Goal: Find specific page/section: Find specific page/section

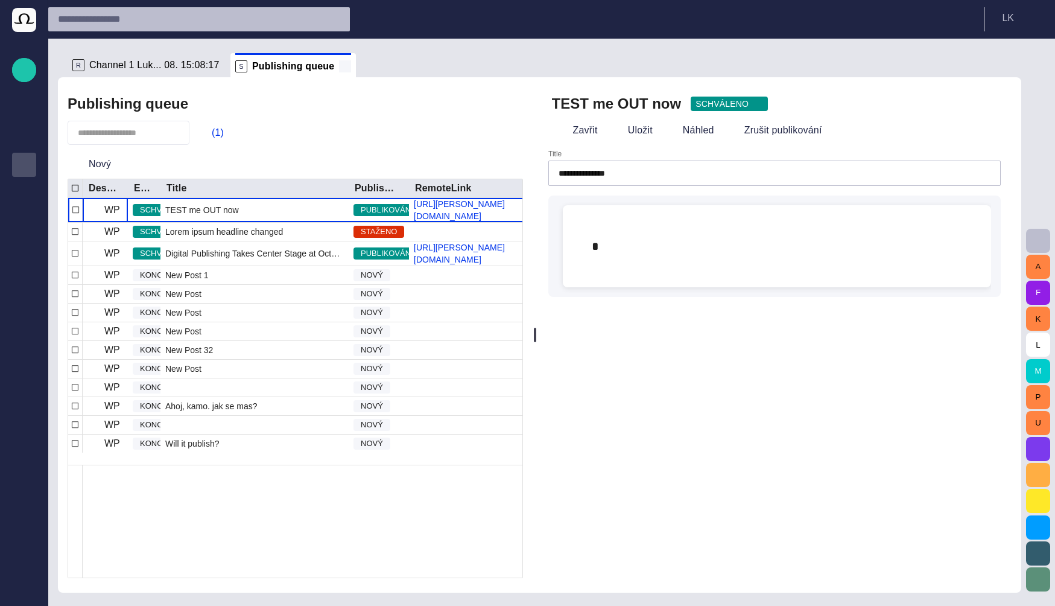
click at [339, 68] on span at bounding box center [345, 66] width 12 height 12
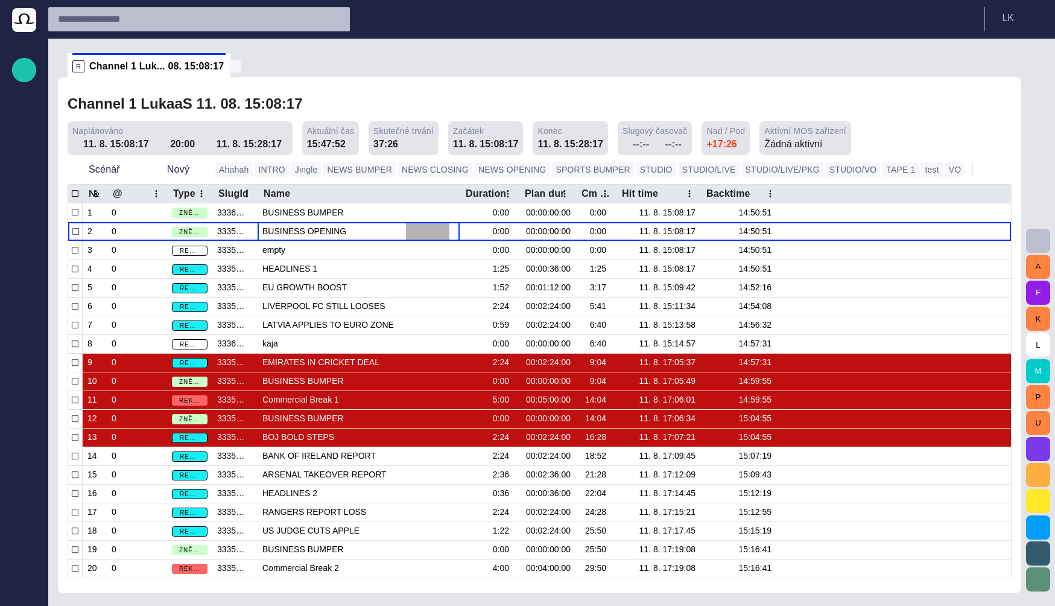
click at [229, 68] on span at bounding box center [235, 66] width 12 height 12
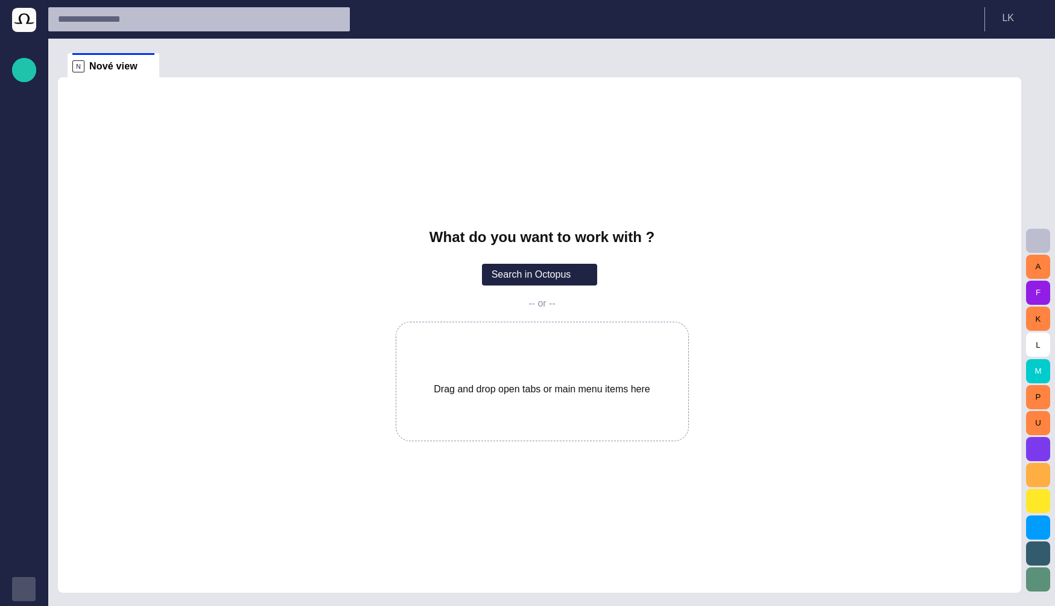
click at [30, 596] on div "button" at bounding box center [24, 589] width 24 height 24
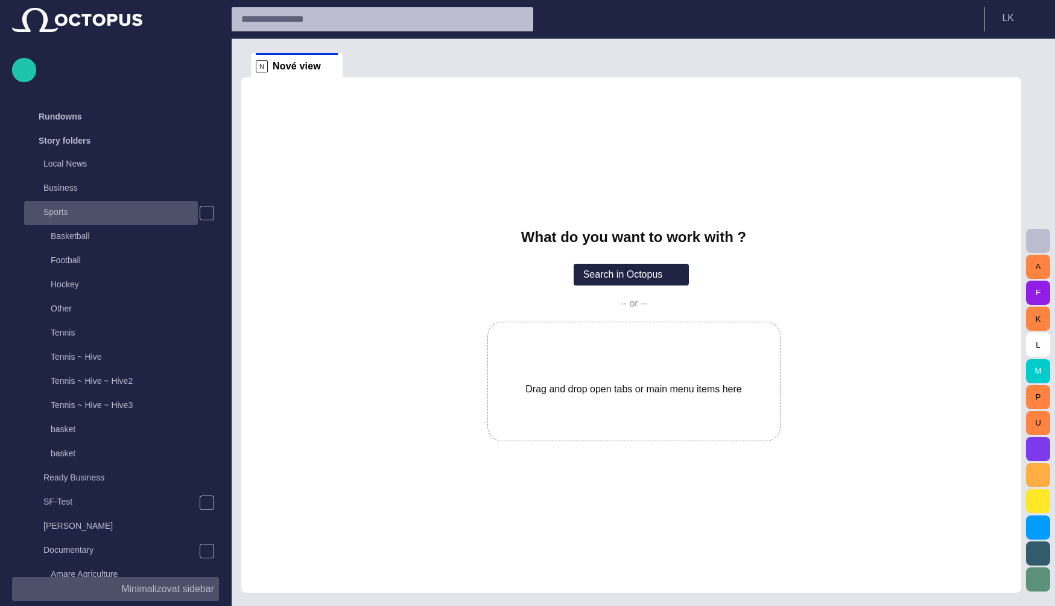
click at [99, 214] on div "Sports" at bounding box center [112, 211] width 171 height 17
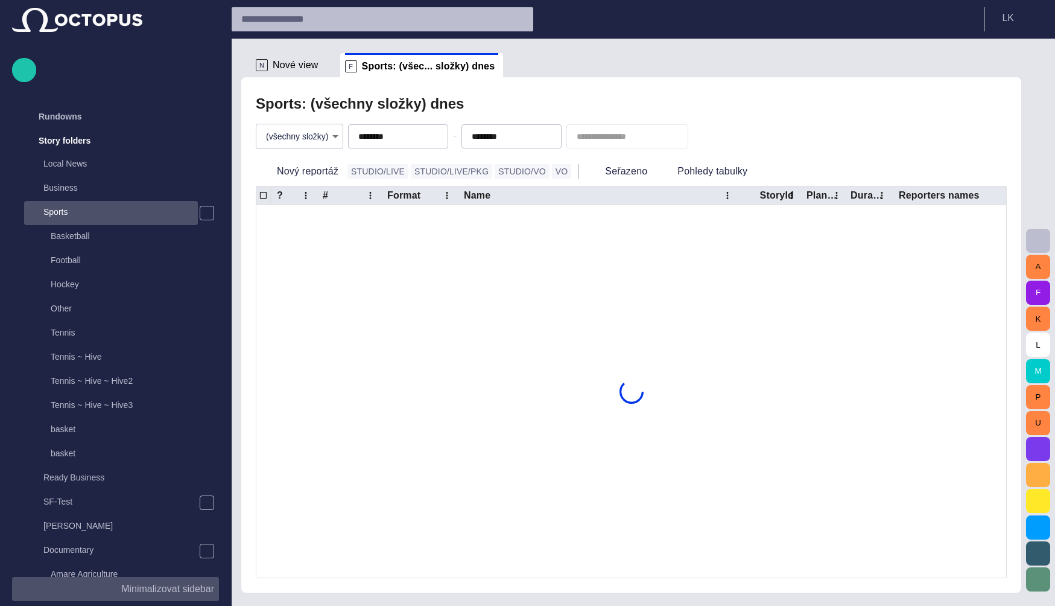
scroll to position [24, 0]
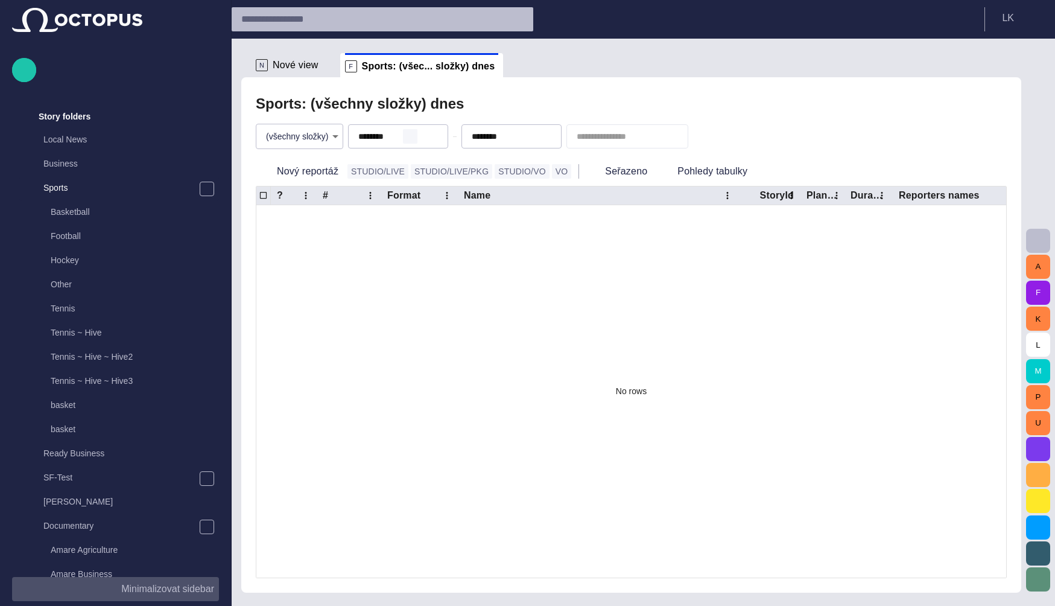
click at [405, 137] on span "button" at bounding box center [410, 137] width 10 height 10
click at [551, 103] on div "Sports: (všechny složky) dnes" at bounding box center [631, 104] width 751 height 24
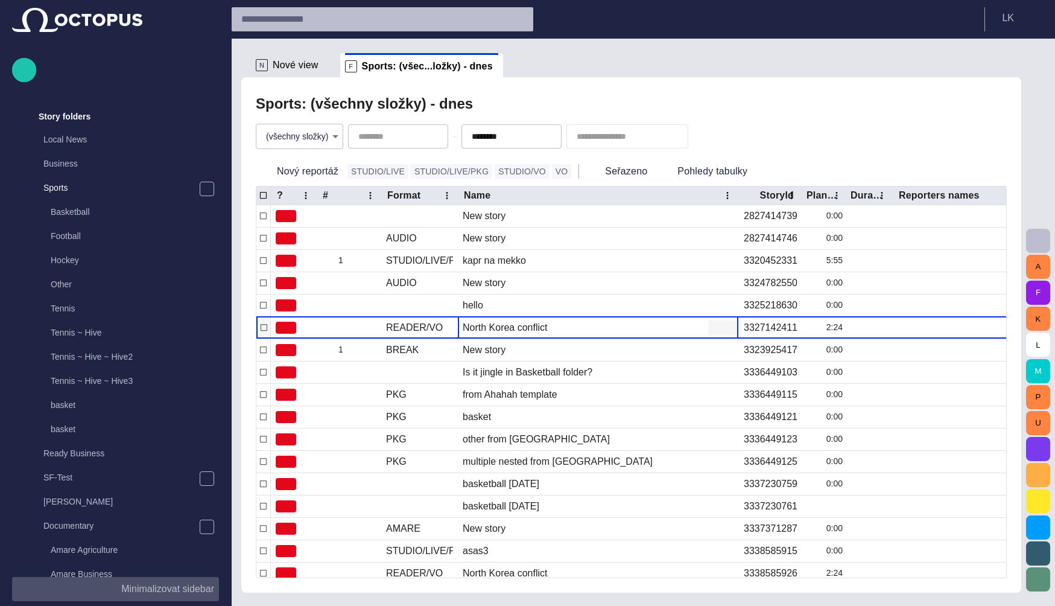
click at [524, 329] on div "North Korea conflict" at bounding box center [505, 327] width 85 height 13
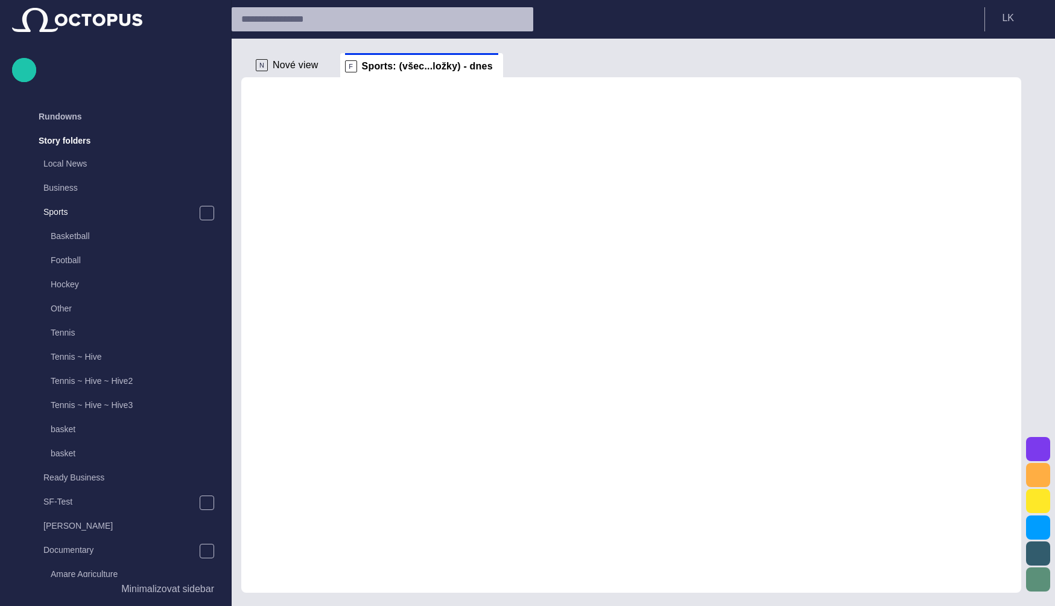
scroll to position [24, 0]
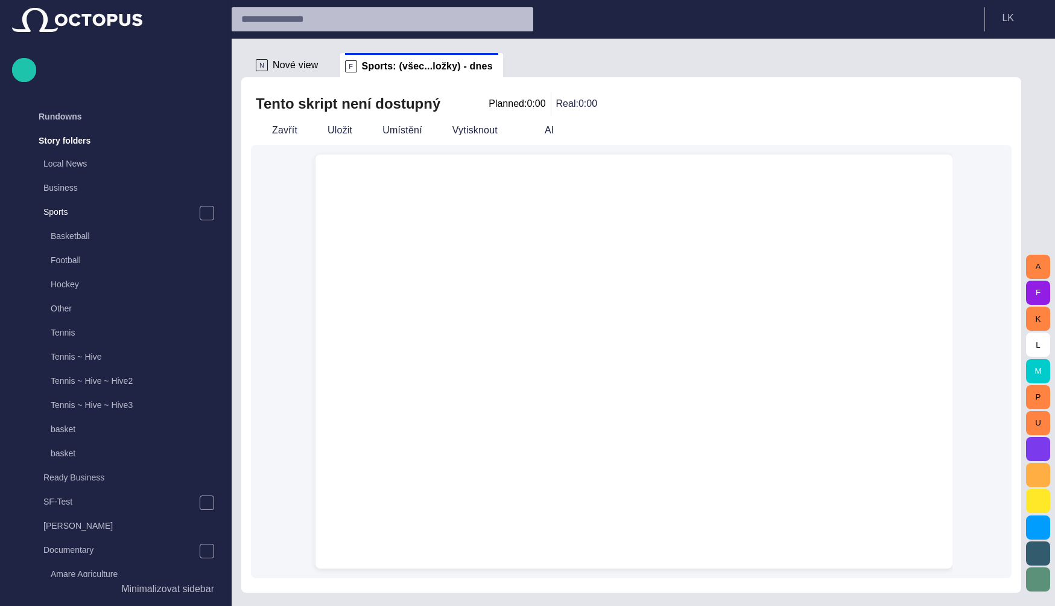
scroll to position [24, 0]
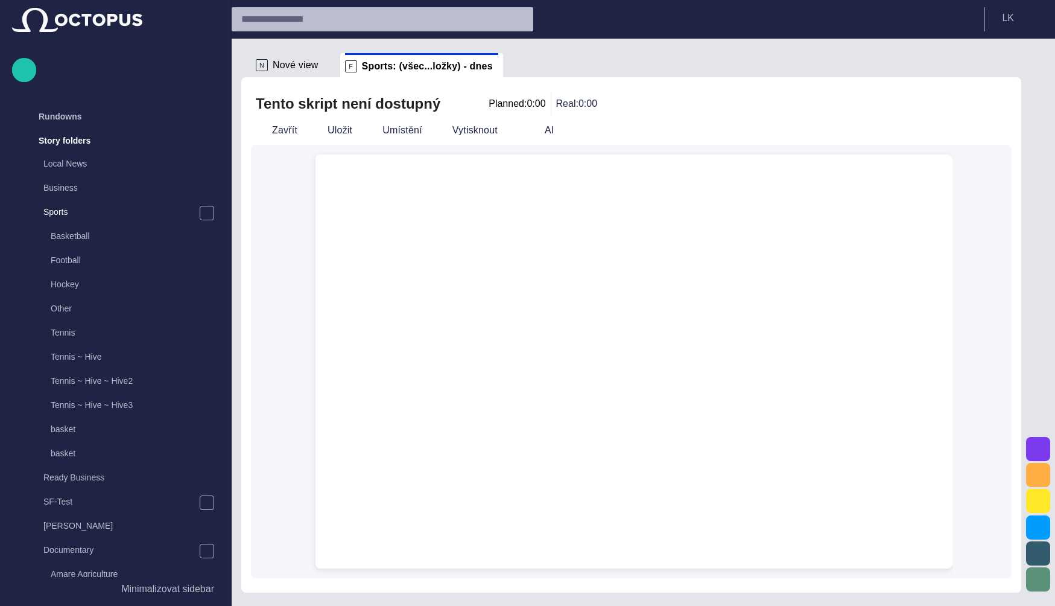
scroll to position [24, 0]
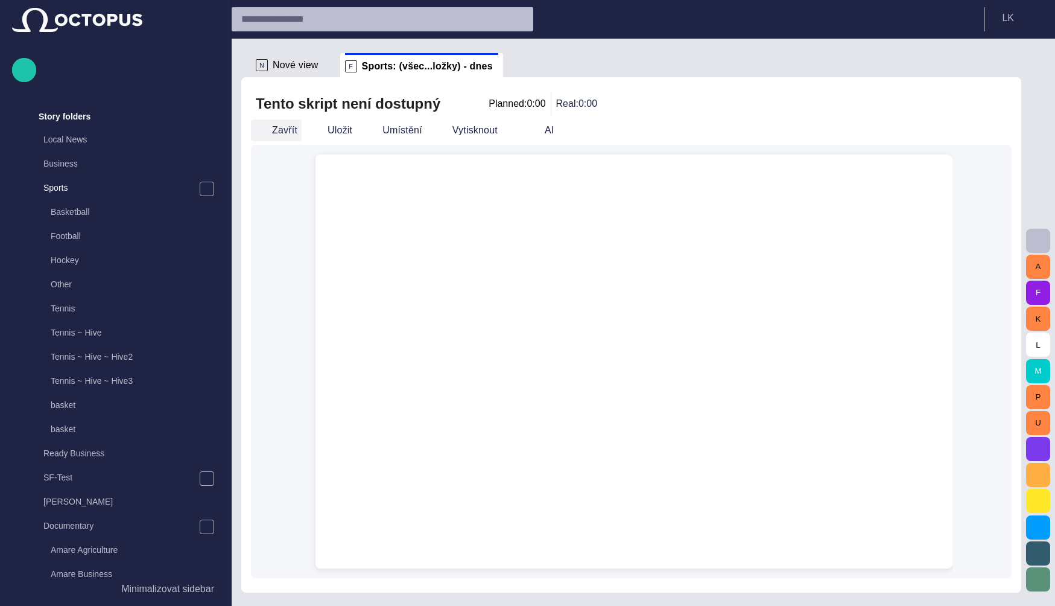
click at [277, 130] on button "Zavřít" at bounding box center [276, 130] width 51 height 22
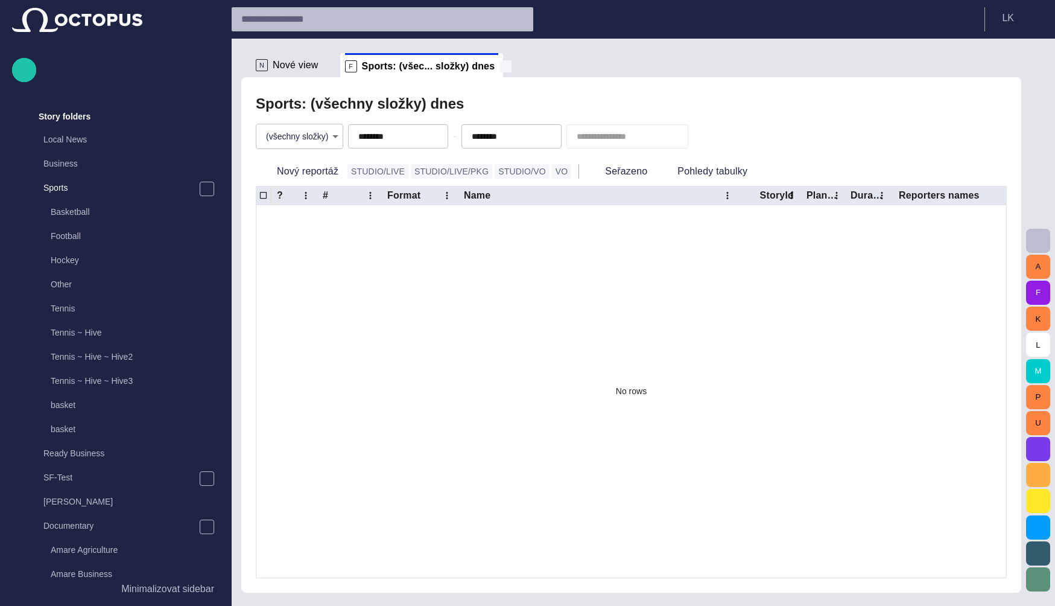
click at [500, 69] on span at bounding box center [506, 66] width 12 height 12
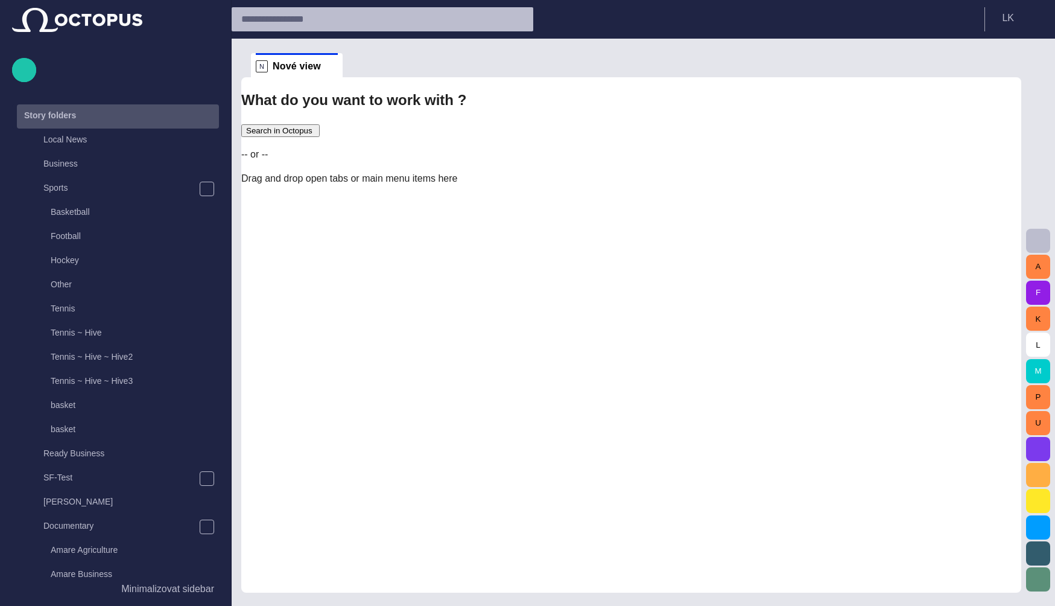
click at [203, 117] on span "main menu" at bounding box center [207, 117] width 10 height 10
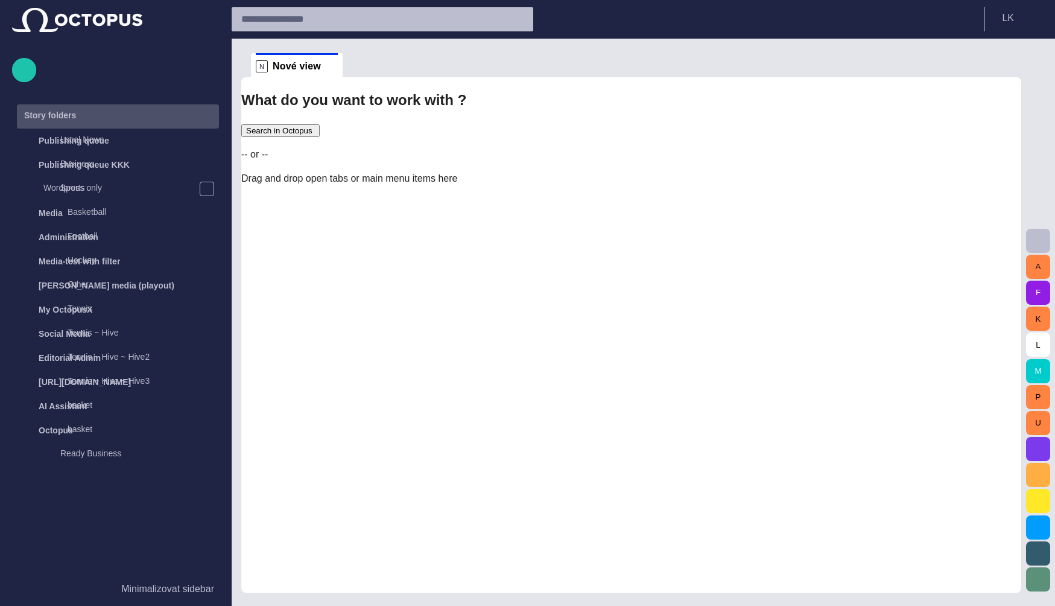
scroll to position [0, 0]
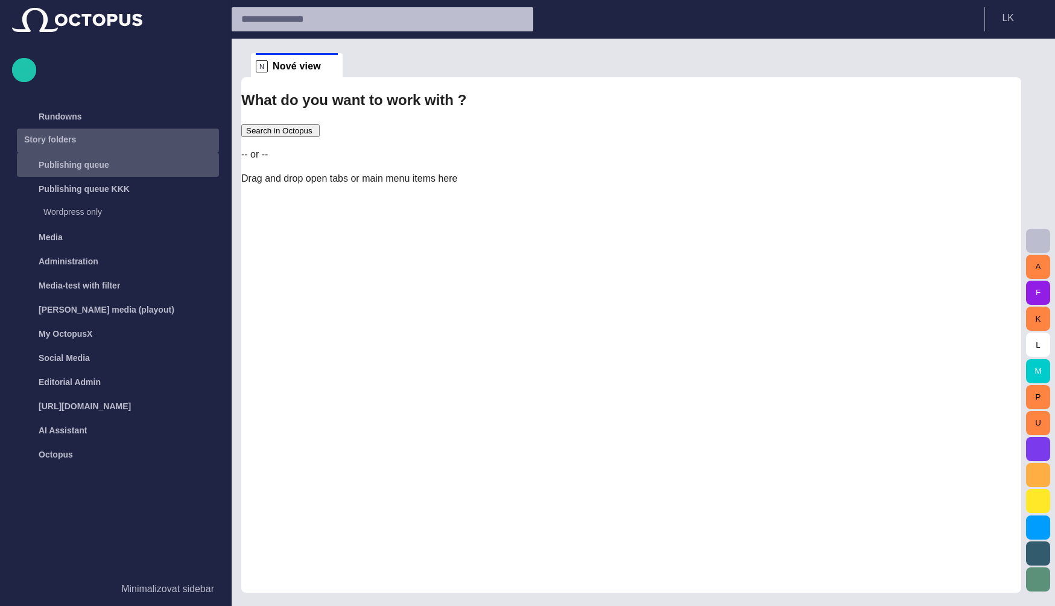
click at [100, 165] on p "Publishing queue" at bounding box center [74, 165] width 71 height 12
